Goal: Check status: Check status

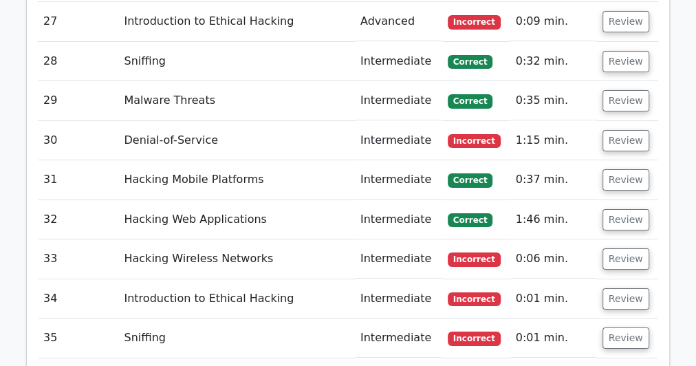
scroll to position [2586, 0]
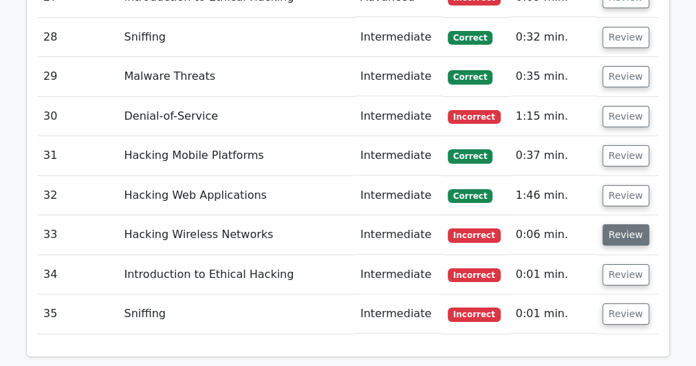
click at [613, 224] on button "Review" at bounding box center [625, 234] width 47 height 21
click at [624, 224] on button "Review" at bounding box center [625, 234] width 47 height 21
click at [618, 224] on button "Review" at bounding box center [625, 234] width 47 height 21
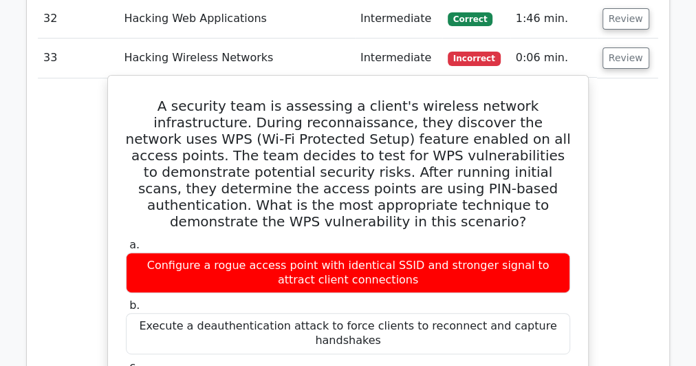
scroll to position [2756, 0]
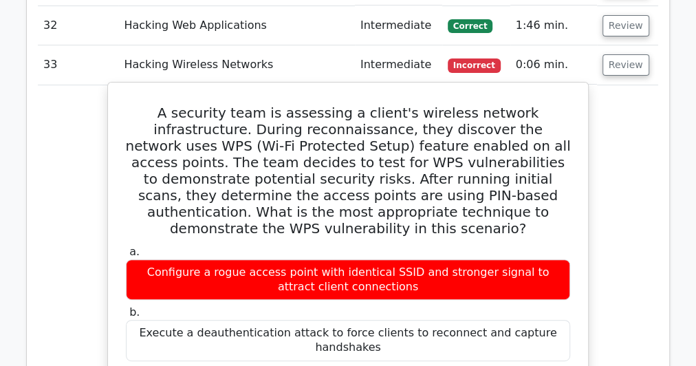
click at [193, 161] on h5 "A security team is assessing a client's wireless network infrastructure. During…" at bounding box center [347, 171] width 447 height 132
click at [237, 105] on h5 "A security team is assessing a client's wireless network infrastructure. During…" at bounding box center [347, 171] width 447 height 132
click at [257, 105] on h5 "A security team is assessing a client's wireless network infrastructure. During…" at bounding box center [347, 171] width 447 height 132
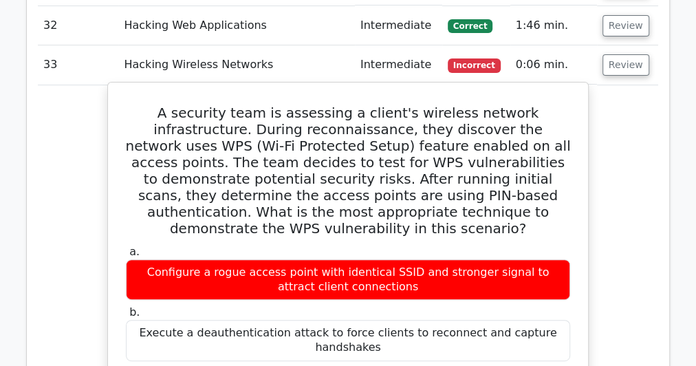
click at [260, 105] on h5 "A security team is assessing a client's wireless network infrastructure. During…" at bounding box center [347, 171] width 447 height 132
click at [267, 105] on h5 "A security team is assessing a client's wireless network infrastructure. During…" at bounding box center [347, 171] width 447 height 132
click at [272, 105] on h5 "A security team is assessing a client's wireless network infrastructure. During…" at bounding box center [347, 171] width 447 height 132
click at [282, 105] on h5 "A security team is assessing a client's wireless network infrastructure. During…" at bounding box center [347, 171] width 447 height 132
click at [284, 105] on h5 "A security team is assessing a client's wireless network infrastructure. During…" at bounding box center [347, 171] width 447 height 132
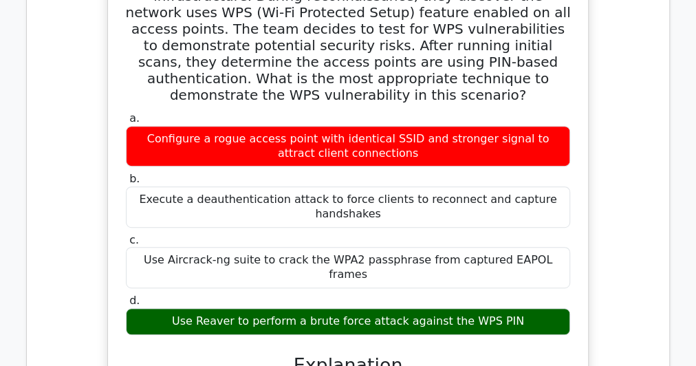
scroll to position [2896, 0]
